Goal: Navigation & Orientation: Understand site structure

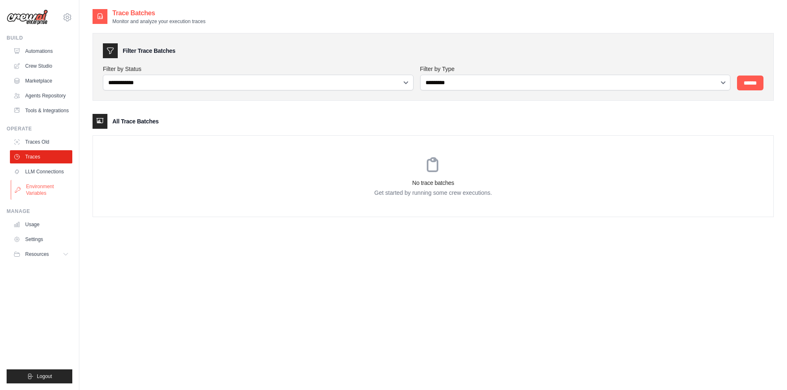
click at [53, 190] on link "Environment Variables" at bounding box center [42, 190] width 62 height 20
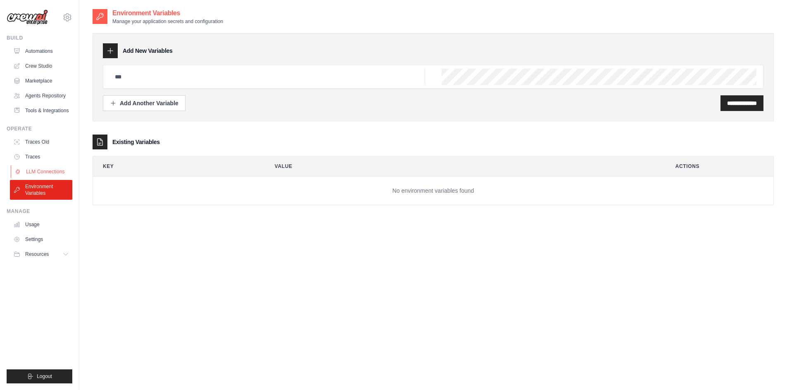
click at [57, 176] on link "LLM Connections" at bounding box center [42, 171] width 62 height 13
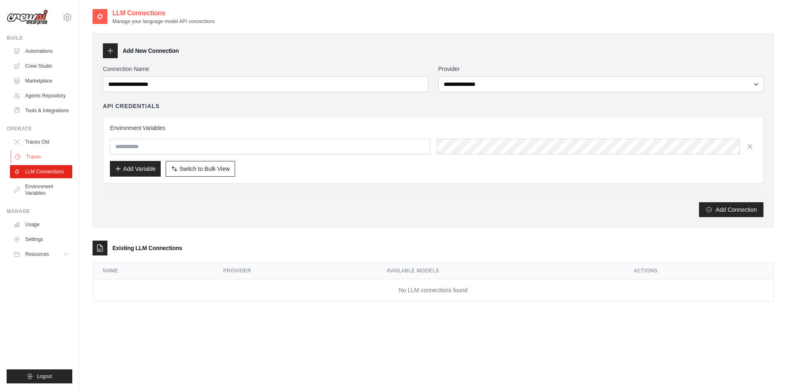
click at [55, 157] on link "Traces" at bounding box center [42, 156] width 62 height 13
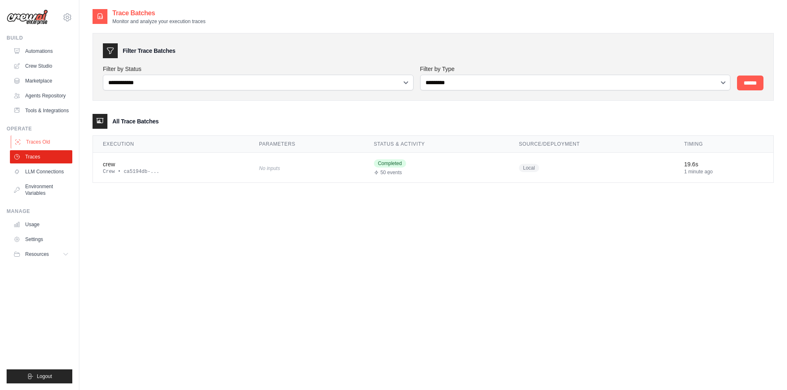
click at [53, 144] on link "Traces Old" at bounding box center [42, 142] width 62 height 13
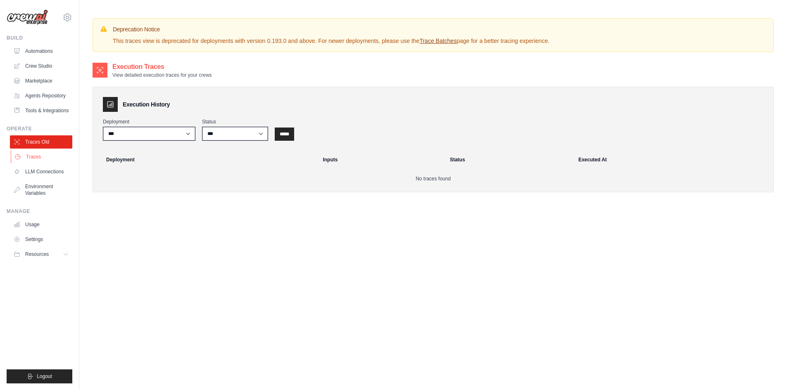
click at [50, 155] on link "Traces" at bounding box center [42, 156] width 62 height 13
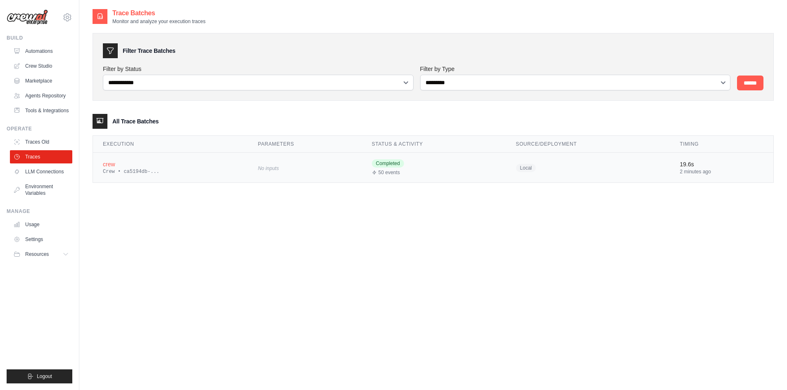
click at [93, 171] on td "crew Crew • ca5194db-..." at bounding box center [170, 168] width 155 height 30
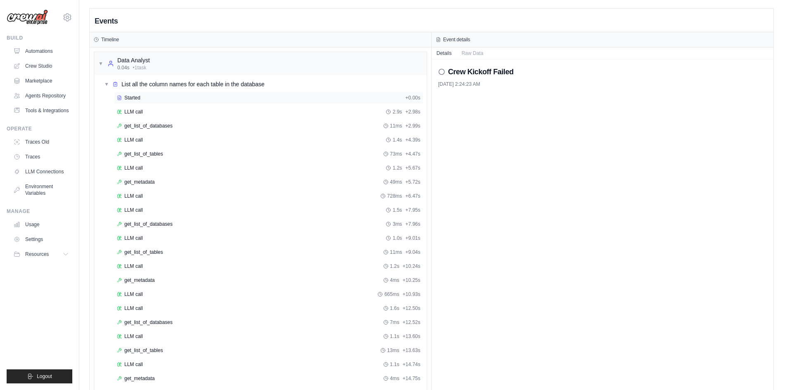
click at [164, 94] on div "Started + 0.00s" at bounding box center [268, 98] width 309 height 12
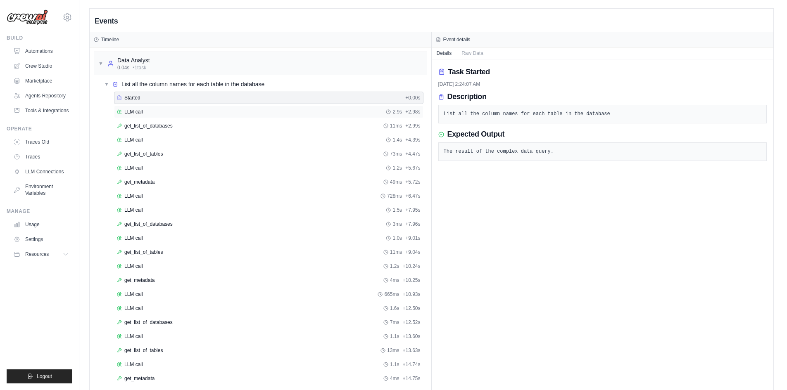
click at [201, 116] on div "LLM call 2.9s + 2.98s" at bounding box center [268, 112] width 309 height 12
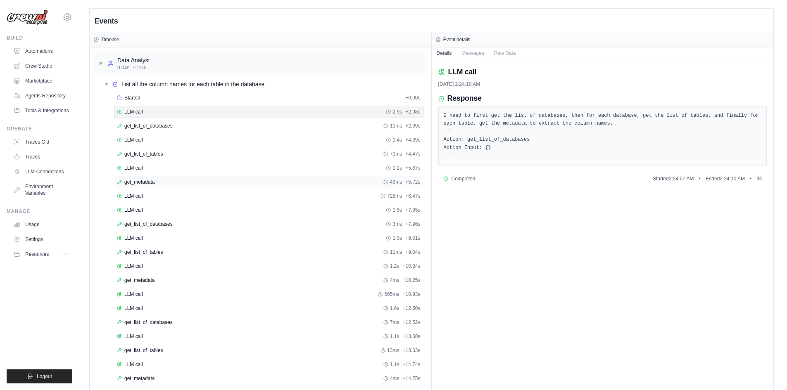
click at [178, 183] on div "get_metadata 49ms + 5.72s" at bounding box center [269, 182] width 304 height 7
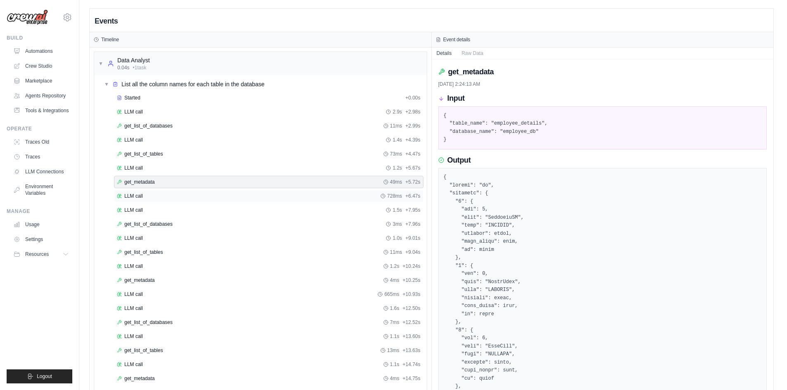
click at [189, 196] on div "LLM call 728ms + 6.47s" at bounding box center [269, 196] width 304 height 7
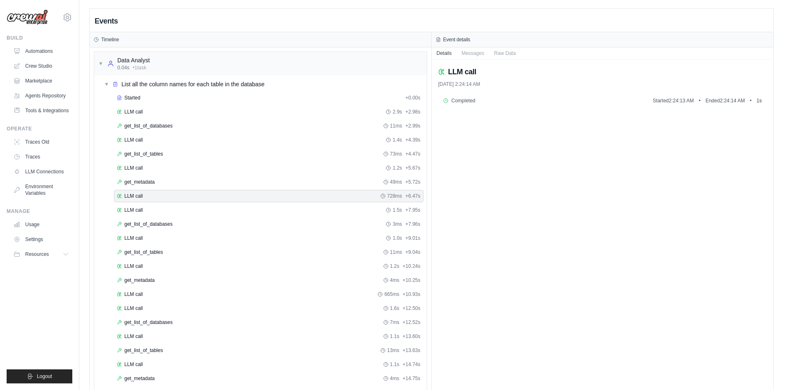
click at [481, 75] on div "LLM call" at bounding box center [602, 72] width 329 height 12
click at [478, 55] on button "Messages" at bounding box center [473, 53] width 33 height 12
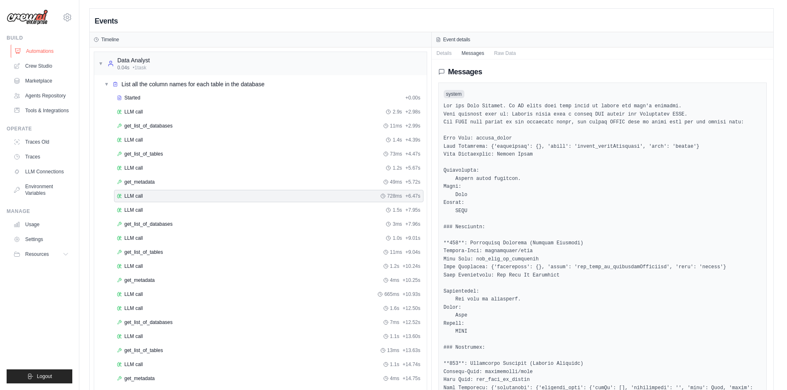
click at [38, 53] on link "Automations" at bounding box center [42, 51] width 62 height 13
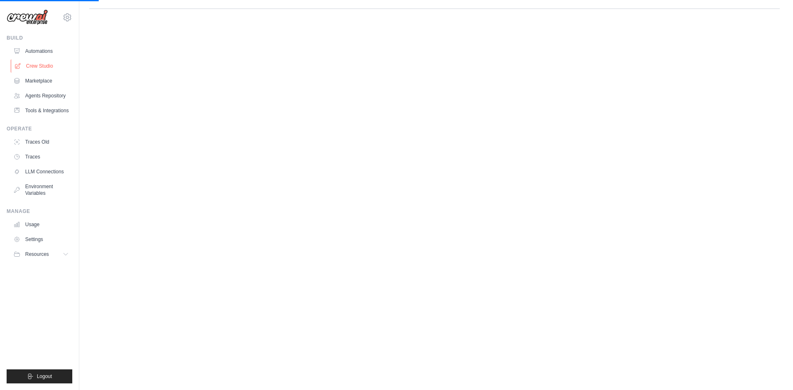
click at [47, 69] on link "Crew Studio" at bounding box center [42, 65] width 62 height 13
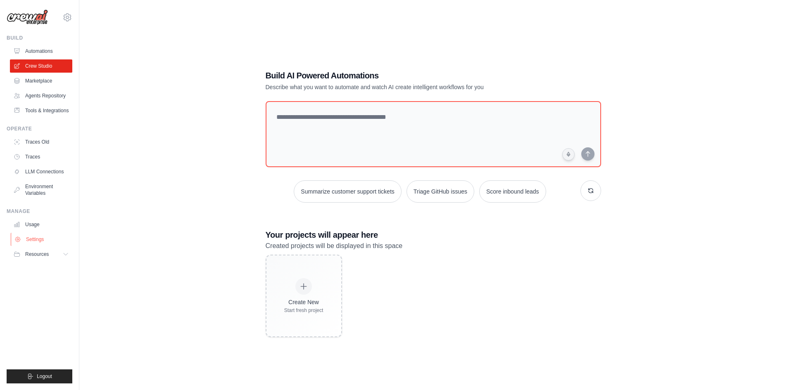
click at [51, 243] on link "Settings" at bounding box center [42, 239] width 62 height 13
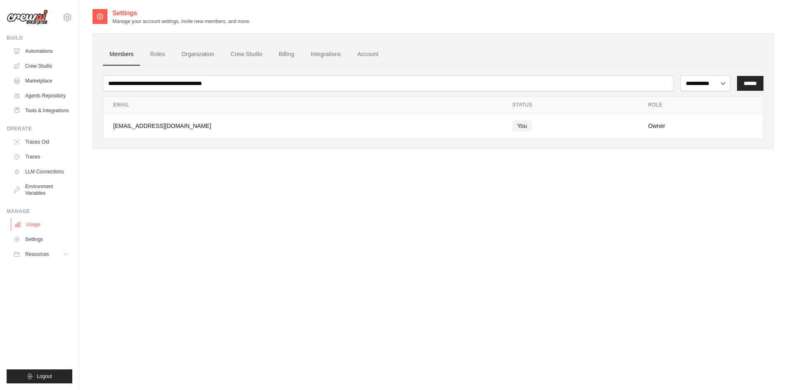
click at [34, 229] on link "Usage" at bounding box center [42, 224] width 62 height 13
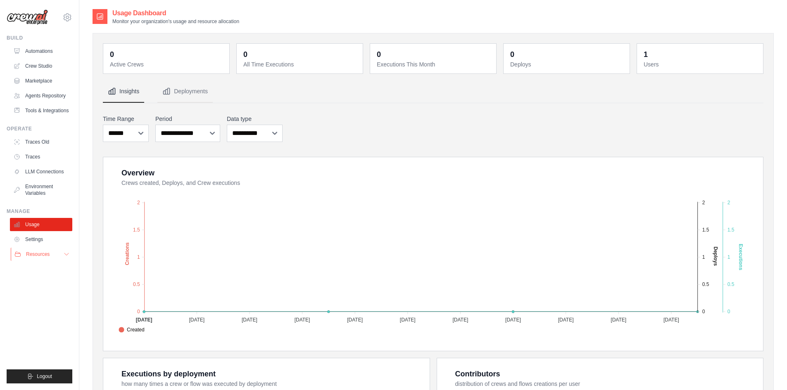
click at [42, 255] on span "Resources" at bounding box center [38, 254] width 24 height 7
click at [43, 94] on link "Agents Repository" at bounding box center [42, 95] width 62 height 13
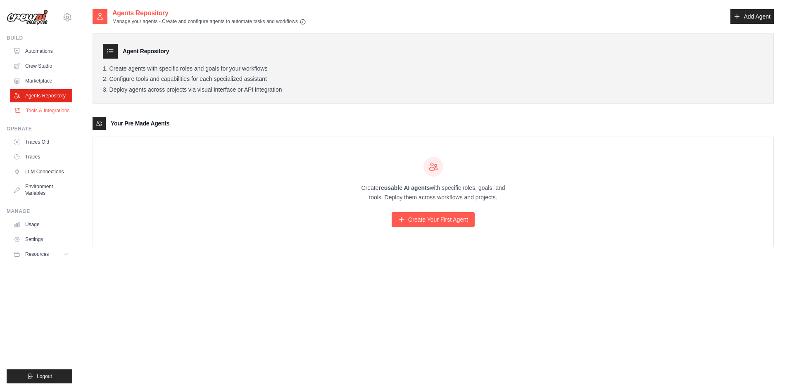
click at [38, 112] on link "Tools & Integrations" at bounding box center [42, 110] width 62 height 13
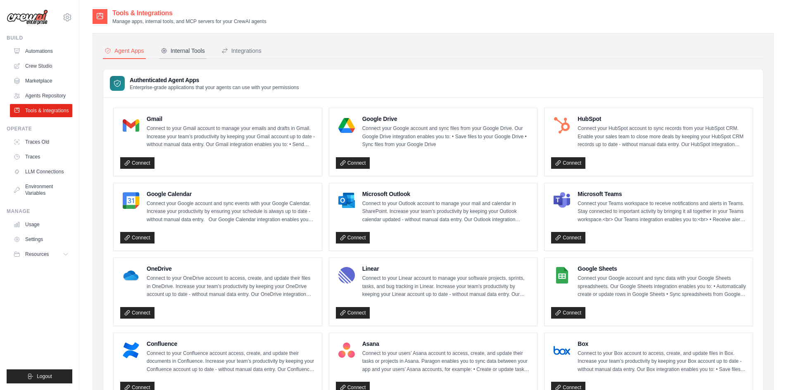
click at [189, 50] on div "Internal Tools" at bounding box center [183, 51] width 44 height 8
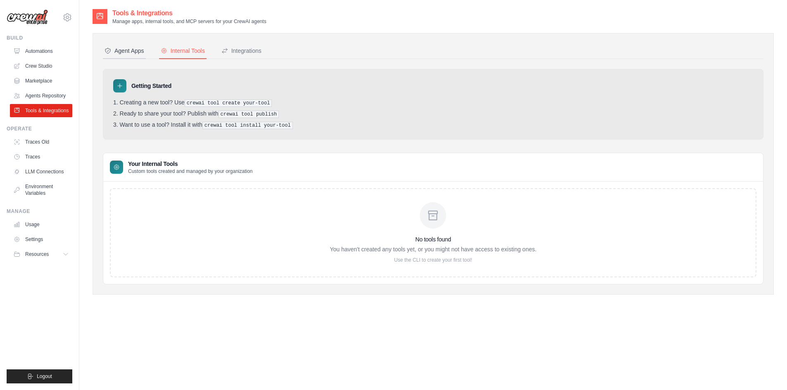
click at [128, 51] on div "Agent Apps" at bounding box center [125, 51] width 40 height 8
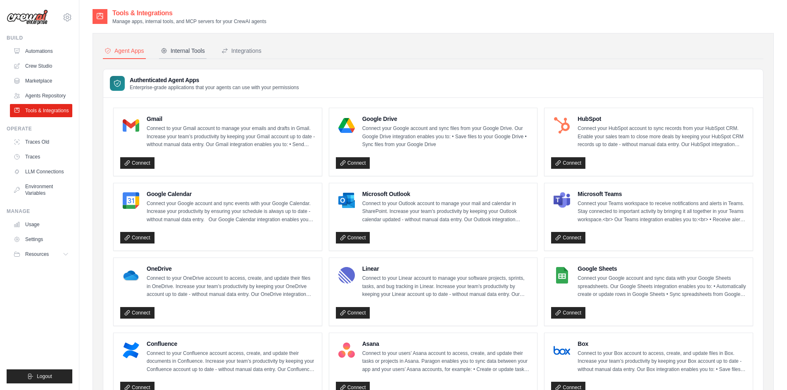
click at [172, 50] on div "Internal Tools" at bounding box center [183, 51] width 44 height 8
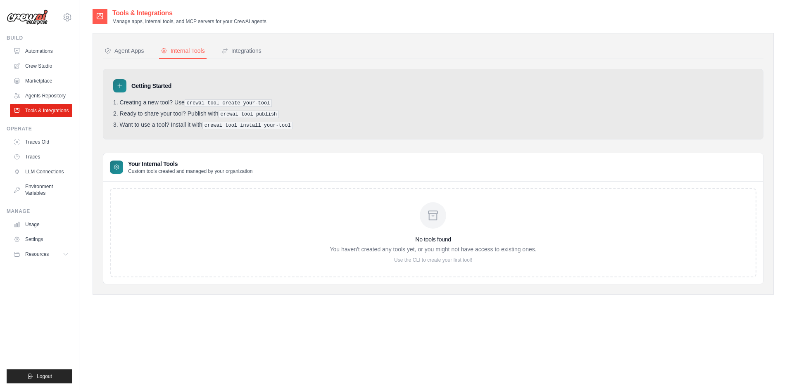
click at [430, 224] on div at bounding box center [433, 215] width 26 height 26
click at [159, 210] on div "No tools found You haven't created any tools yet, or you might not have access …" at bounding box center [433, 232] width 647 height 89
click at [138, 193] on div "No tools found You haven't created any tools yet, or you might not have access …" at bounding box center [433, 232] width 647 height 89
click at [152, 169] on p "Custom tools created and managed by your organization" at bounding box center [190, 171] width 125 height 7
click at [234, 46] on button "Integrations" at bounding box center [241, 51] width 43 height 16
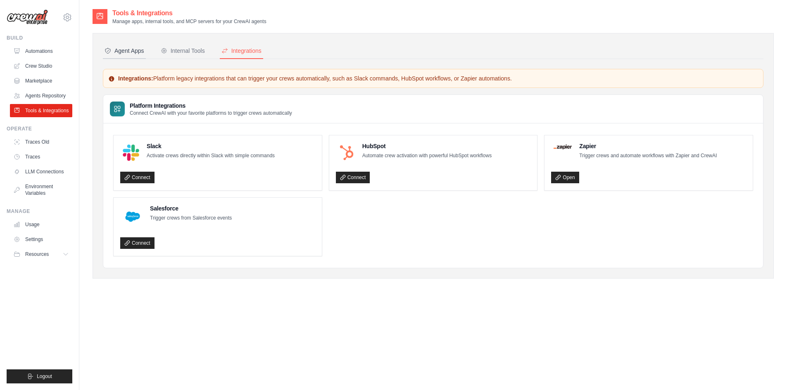
click at [129, 49] on div "Agent Apps" at bounding box center [125, 51] width 40 height 8
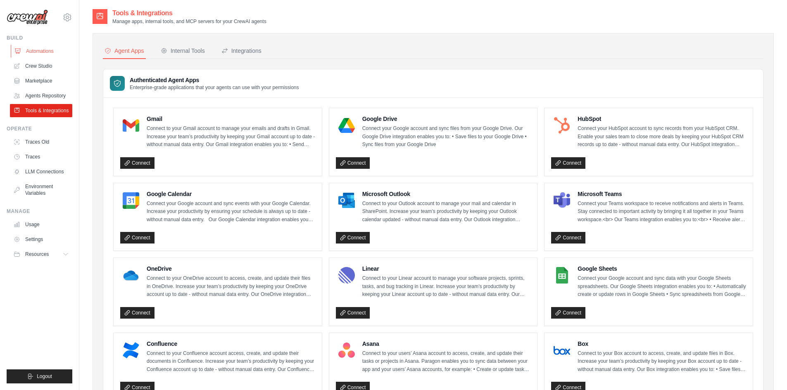
click at [39, 48] on link "Automations" at bounding box center [42, 51] width 62 height 13
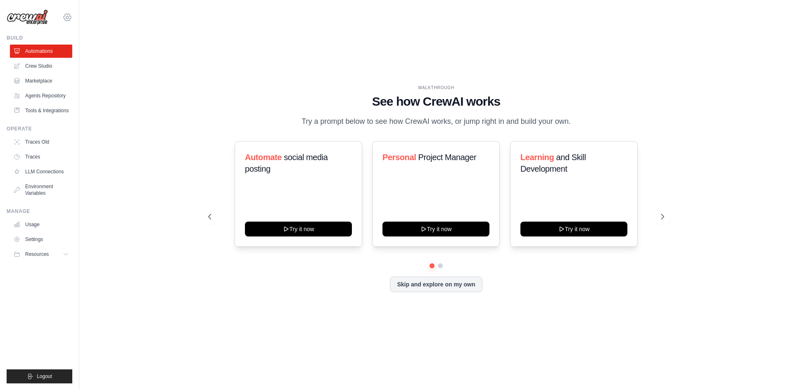
click at [72, 21] on icon at bounding box center [67, 17] width 10 height 10
click at [100, 53] on span "Settings" at bounding box center [102, 51] width 65 height 8
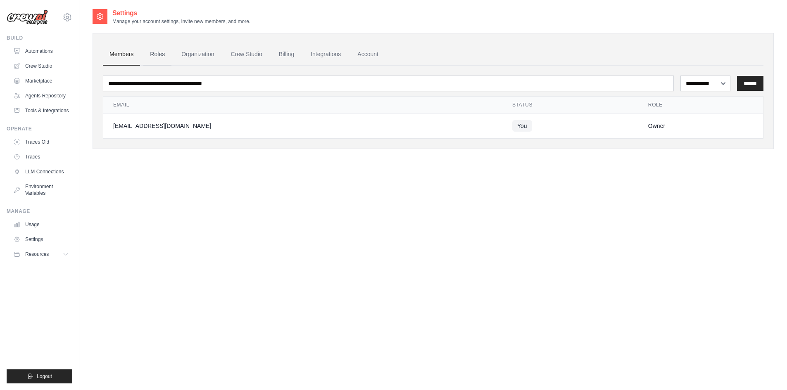
click at [148, 59] on link "Roles" at bounding box center [157, 54] width 28 height 22
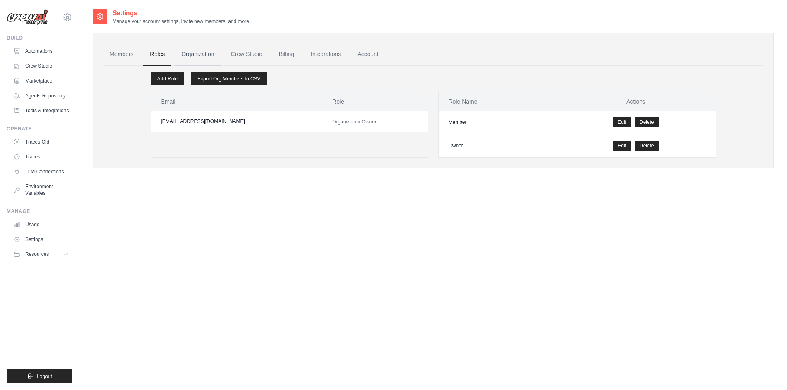
click at [197, 60] on link "Organization" at bounding box center [198, 54] width 46 height 22
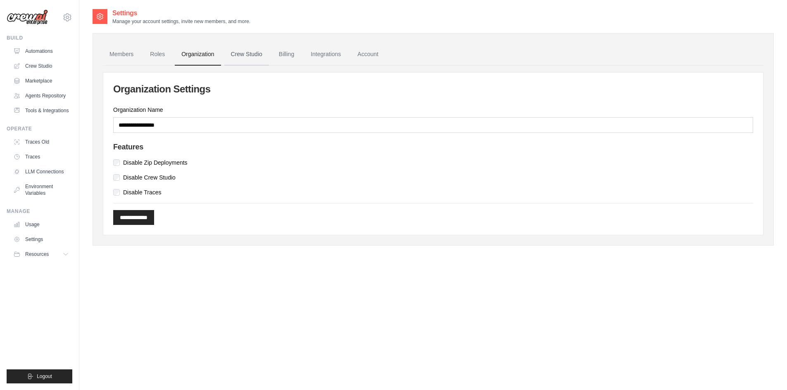
click at [242, 58] on link "Crew Studio" at bounding box center [246, 54] width 45 height 22
click at [247, 57] on link "Crew Studio" at bounding box center [246, 54] width 45 height 22
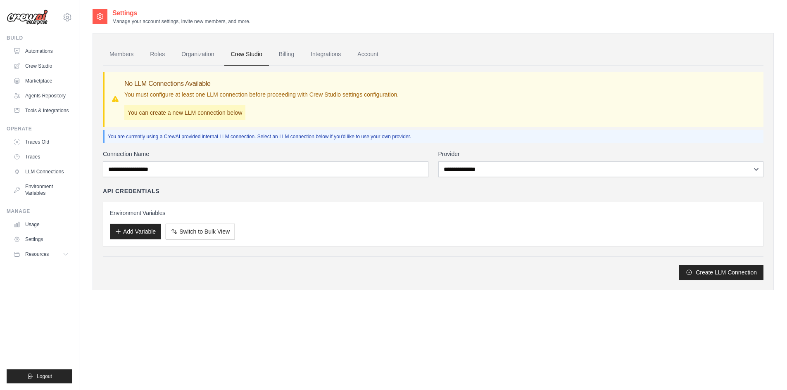
click at [447, 160] on div "**********" at bounding box center [601, 163] width 326 height 27
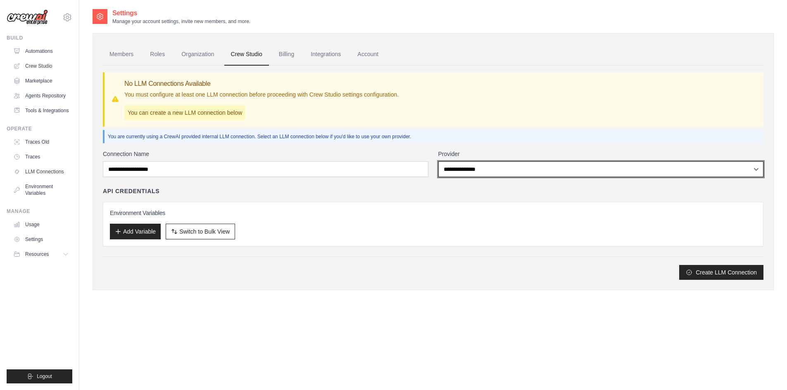
click at [457, 174] on select "**********" at bounding box center [601, 170] width 326 height 16
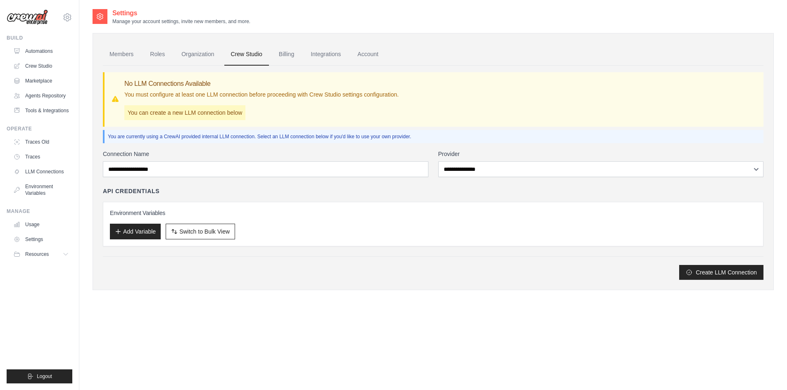
click at [367, 185] on div "**********" at bounding box center [433, 215] width 661 height 130
click at [288, 57] on link "Billing" at bounding box center [286, 54] width 29 height 22
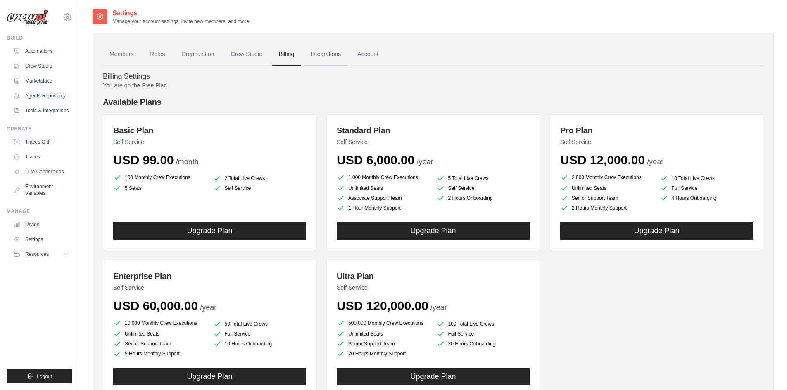
click at [335, 53] on link "Integrations" at bounding box center [325, 54] width 43 height 22
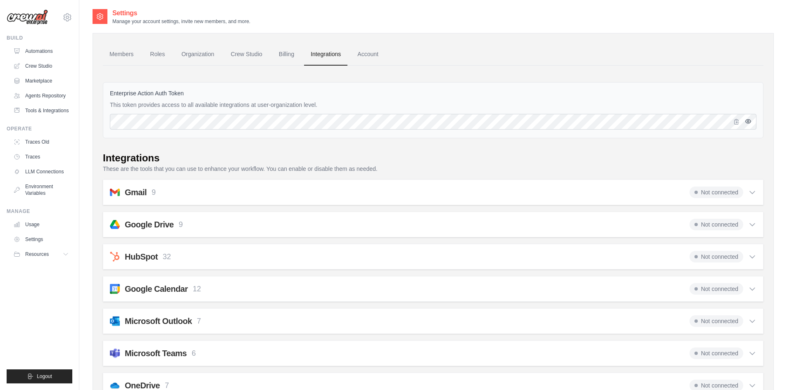
click at [749, 121] on icon "button" at bounding box center [748, 121] width 7 height 7
click at [745, 193] on div "Not connected" at bounding box center [723, 193] width 67 height 12
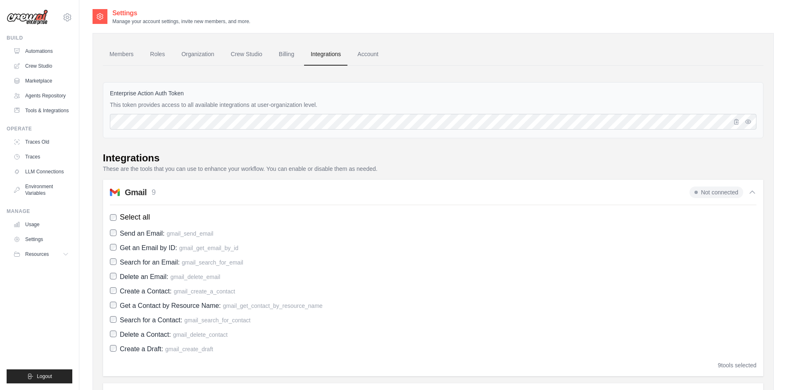
click at [745, 193] on div "Not connected" at bounding box center [723, 193] width 67 height 12
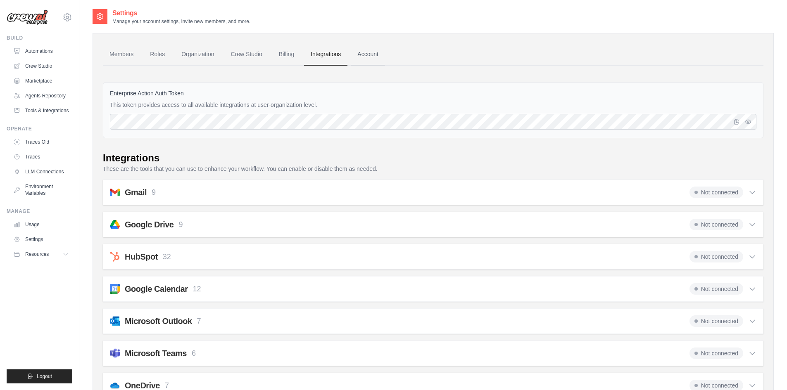
click at [361, 55] on link "Account" at bounding box center [368, 54] width 34 height 22
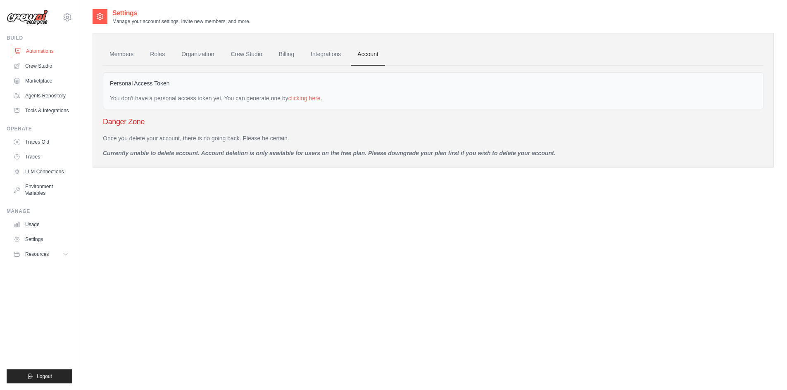
click at [35, 48] on link "Automations" at bounding box center [42, 51] width 62 height 13
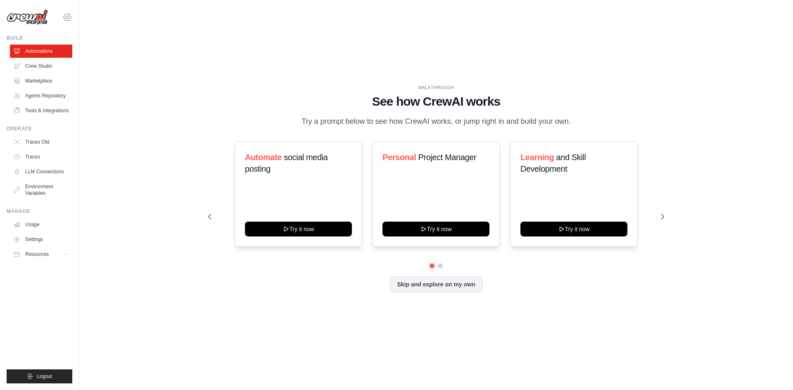
click at [67, 17] on icon at bounding box center [67, 17] width 10 height 10
click at [92, 52] on span "Settings" at bounding box center [102, 51] width 65 height 8
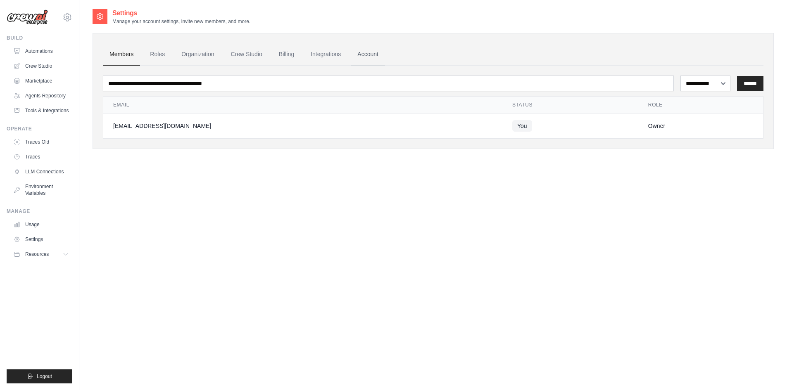
click at [374, 56] on link "Account" at bounding box center [368, 54] width 34 height 22
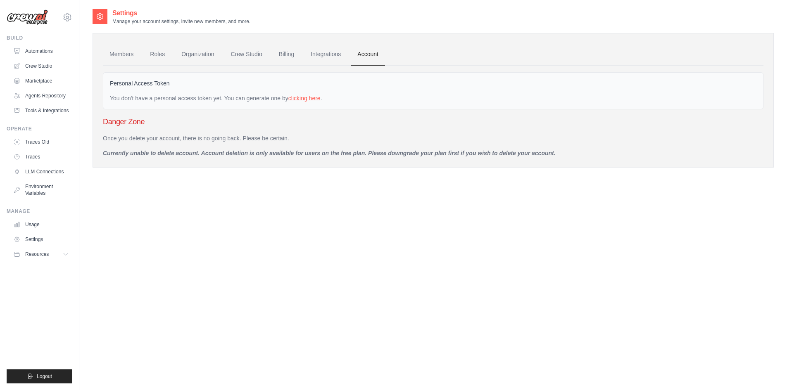
click at [309, 100] on link "clicking here" at bounding box center [304, 98] width 32 height 7
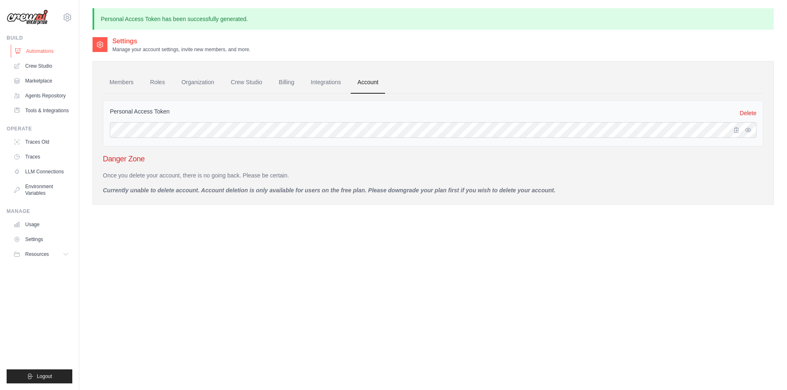
click at [36, 54] on link "Automations" at bounding box center [42, 51] width 62 height 13
